Goal: Task Accomplishment & Management: Use online tool/utility

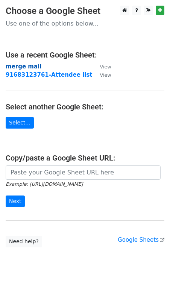
click at [23, 68] on strong "merge mail" at bounding box center [24, 66] width 36 height 7
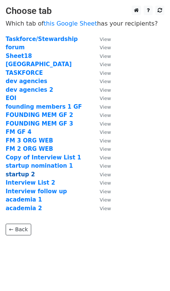
click at [23, 173] on strong "startup 2" at bounding box center [20, 174] width 29 height 7
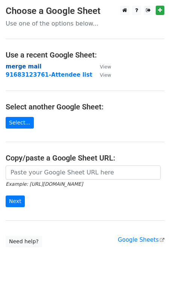
click at [32, 67] on strong "merge mail" at bounding box center [24, 66] width 36 height 7
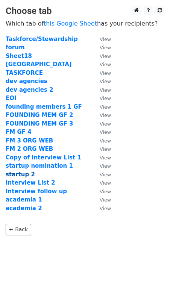
click at [26, 174] on strong "startup 2" at bounding box center [20, 174] width 29 height 7
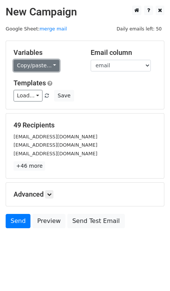
click at [47, 70] on link "Copy/paste..." at bounding box center [37, 66] width 46 height 12
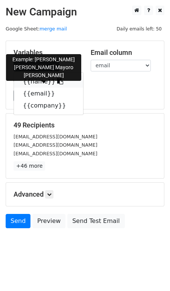
click at [57, 83] on icon at bounding box center [60, 81] width 6 height 6
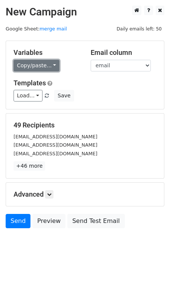
click at [35, 66] on link "Copy/paste..." at bounding box center [37, 66] width 46 height 12
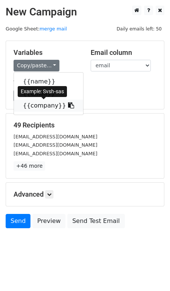
click at [49, 106] on link "{{company}}" at bounding box center [48, 106] width 69 height 12
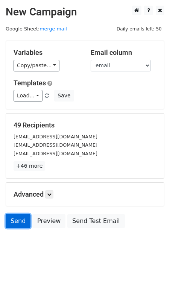
click at [24, 218] on link "Send" at bounding box center [18, 221] width 25 height 14
